Goal: Task Accomplishment & Management: Use online tool/utility

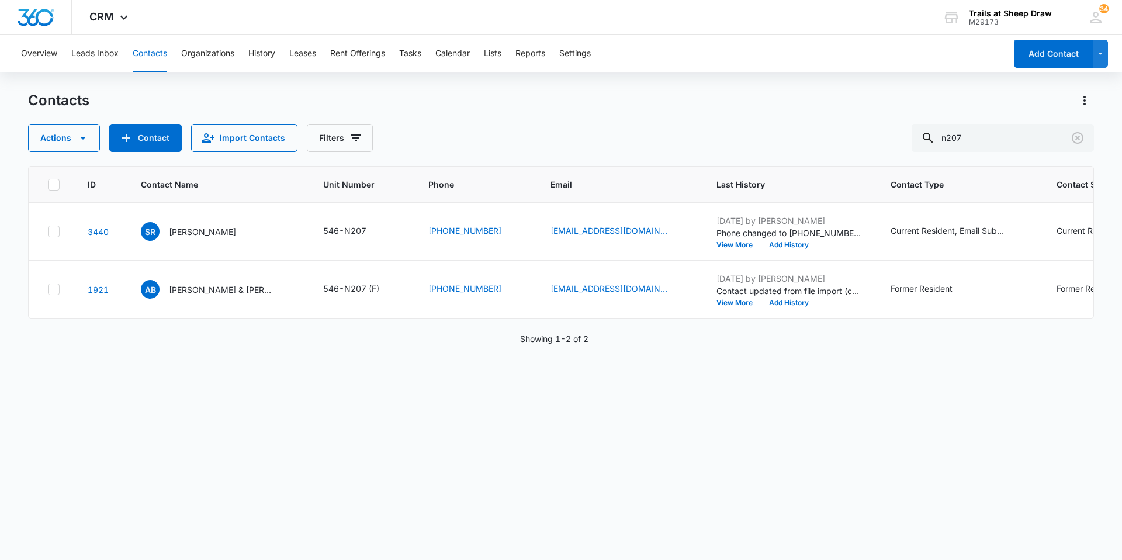
click at [158, 63] on button "Contacts" at bounding box center [150, 53] width 34 height 37
drag, startPoint x: 1020, startPoint y: 136, endPoint x: 833, endPoint y: 126, distance: 187.8
click at [830, 126] on div "Actions Contact Import Contacts Filters n207" at bounding box center [561, 138] width 1066 height 28
type input "f102"
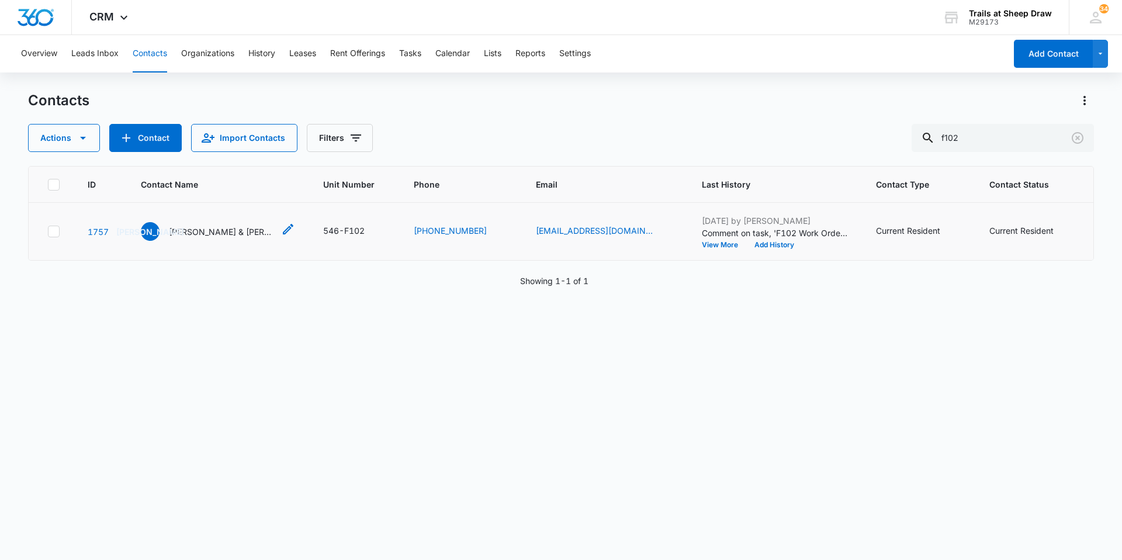
click at [188, 234] on p "[PERSON_NAME] & [PERSON_NAME]" at bounding box center [221, 232] width 105 height 12
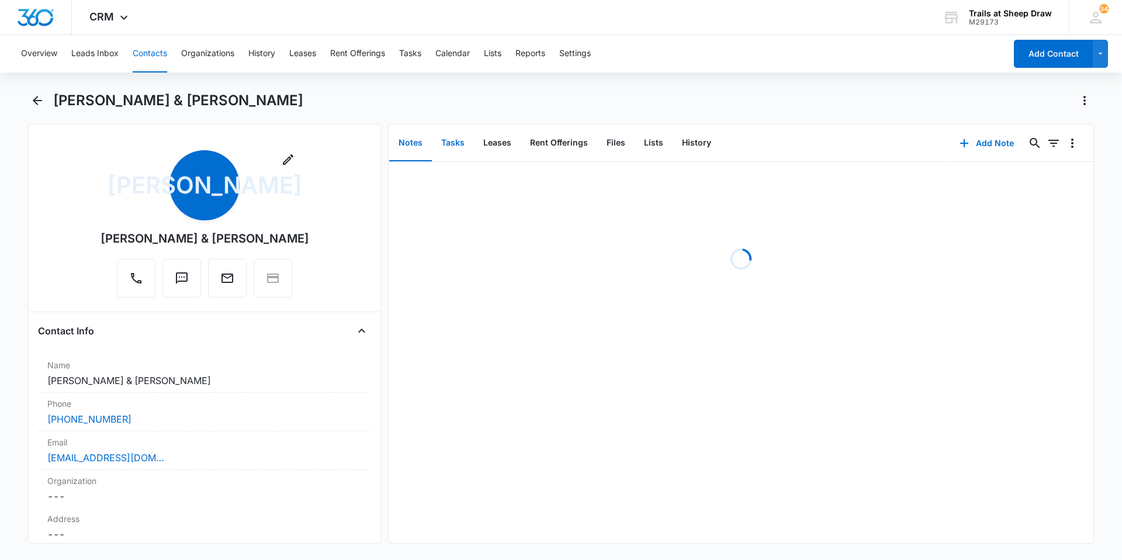
click at [462, 147] on button "Tasks" at bounding box center [453, 143] width 42 height 36
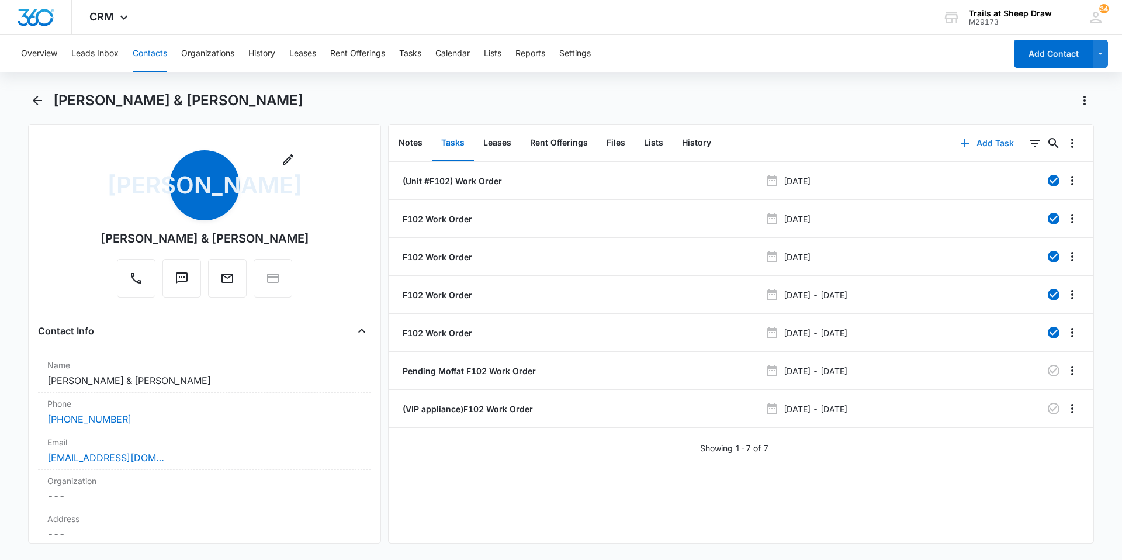
click at [988, 146] on button "Add Task" at bounding box center [986, 143] width 77 height 28
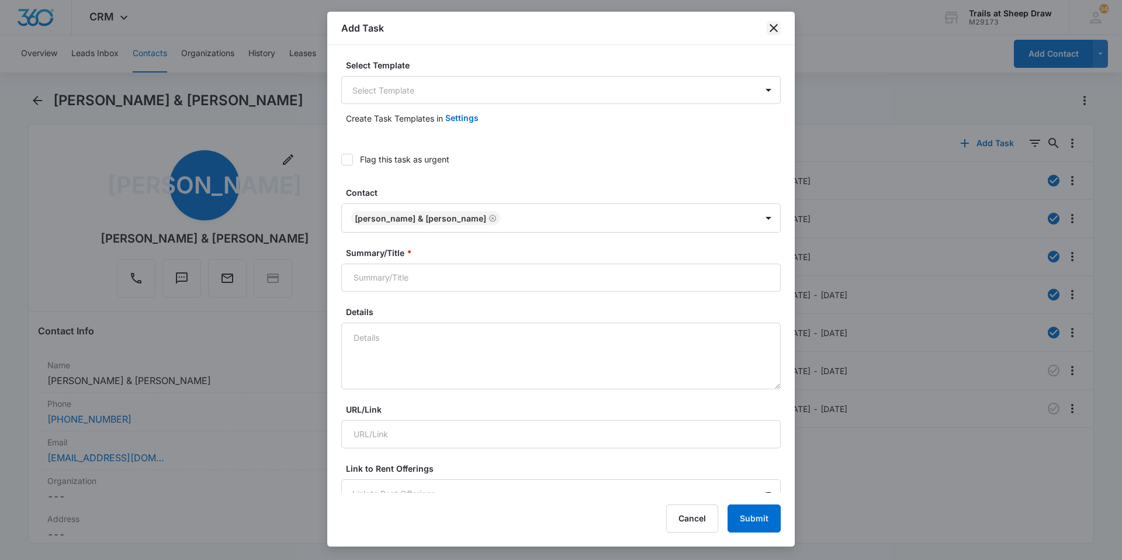
click at [774, 27] on icon "close" at bounding box center [774, 28] width 8 height 8
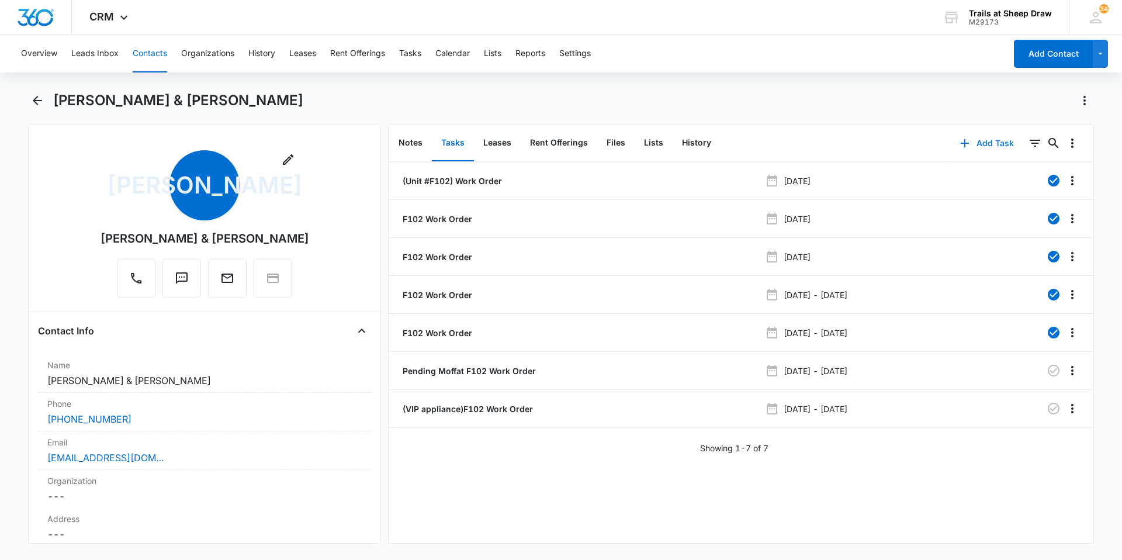
click at [984, 143] on button "Add Task" at bounding box center [986, 143] width 77 height 28
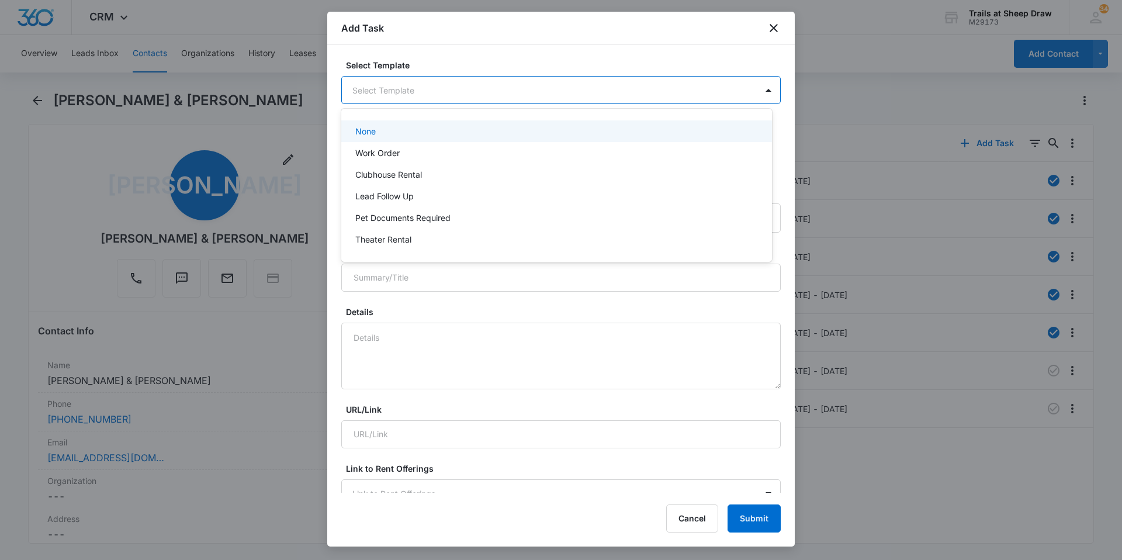
click at [492, 93] on body "CRM Apps Reputation Websites Forms CRM Email Social Content Ads Intelligence Fi…" at bounding box center [561, 280] width 1122 height 560
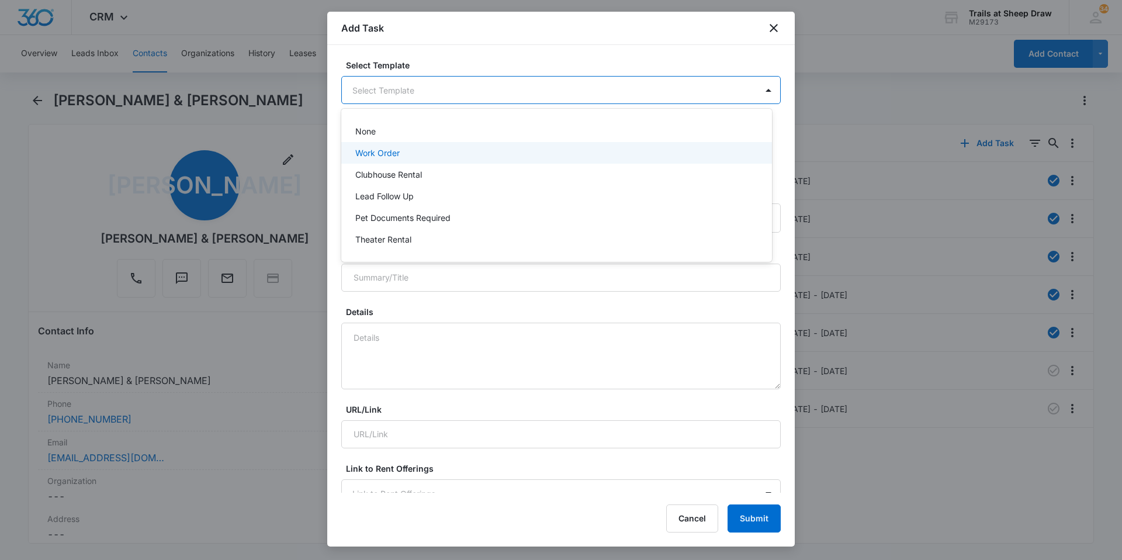
click at [423, 156] on div "Work Order" at bounding box center [555, 153] width 400 height 12
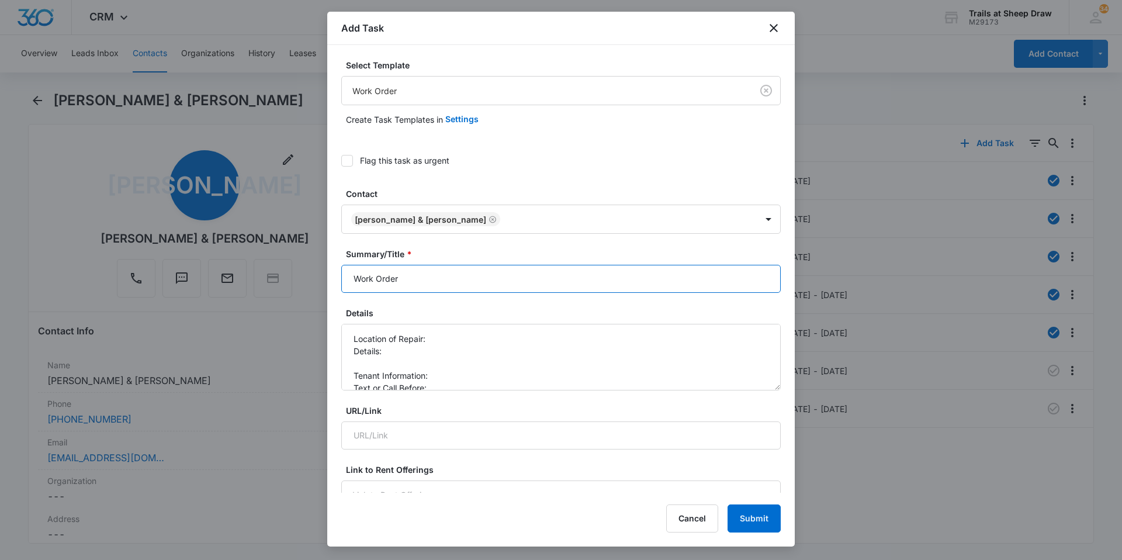
click at [351, 278] on input "Work Order" at bounding box center [560, 279] width 439 height 28
type input "F102 Work Order"
click at [453, 333] on textarea "Location of Repair: Details: Tenant Information: Text or Call Before:" at bounding box center [560, 357] width 439 height 67
click at [387, 365] on textarea "Location of Repair: Guest Bathroom Details: Tenant Information: Text or Call Be…" at bounding box center [560, 357] width 439 height 67
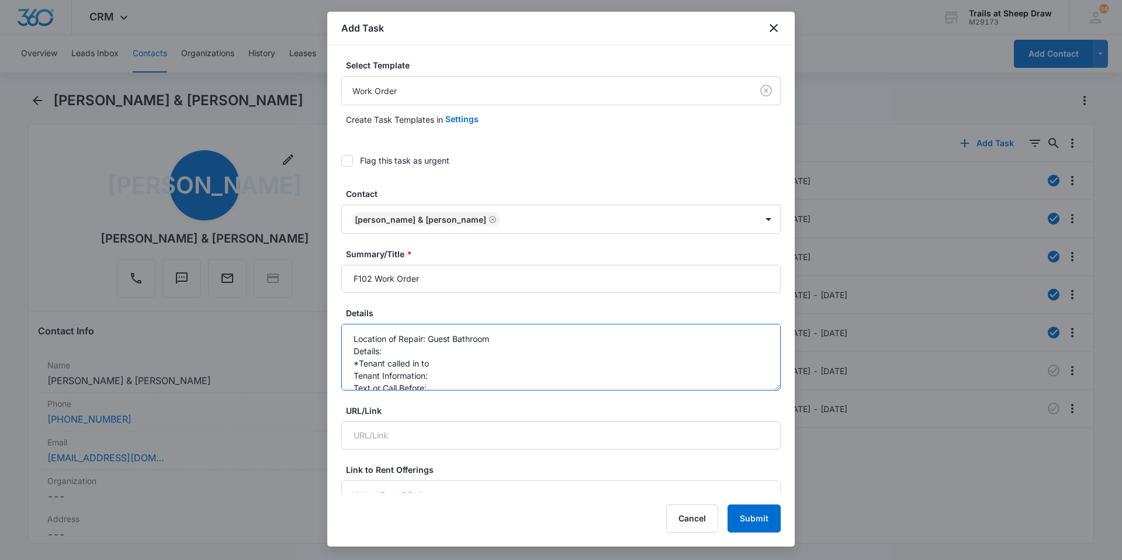
click at [446, 368] on textarea "Location of Repair: Guest Bathroom Details: *Tenant called in to Tenant Informa…" at bounding box center [560, 357] width 439 height 67
type textarea "Location of Repair: Guest Bathroom Details: *Tenant called in to report water l…"
